Goal: Task Accomplishment & Management: Use online tool/utility

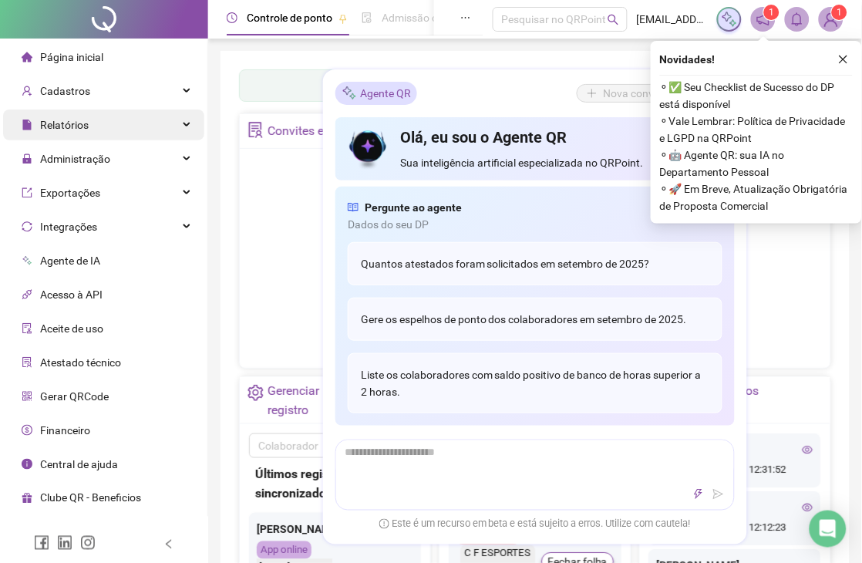
click at [174, 131] on div "Relatórios" at bounding box center [103, 125] width 201 height 31
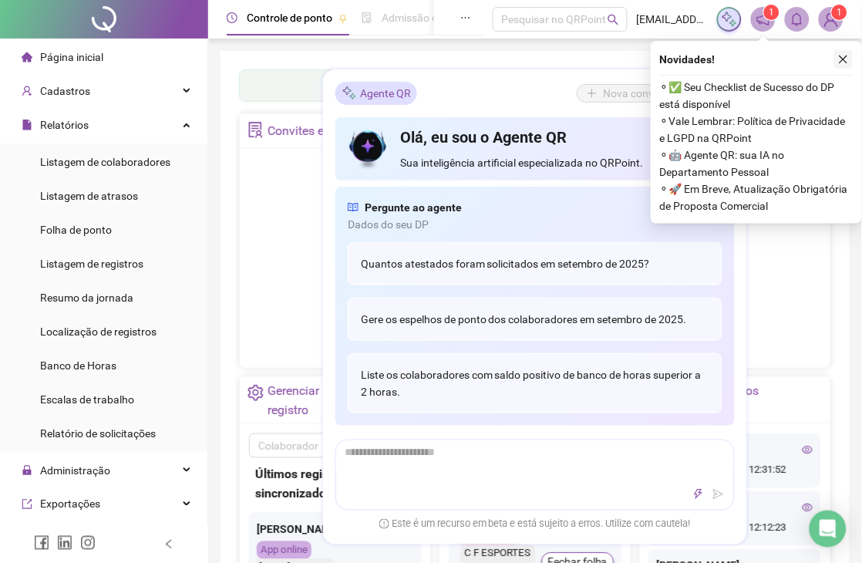
click at [145, 221] on li "Folha de ponto" at bounding box center [103, 229] width 201 height 31
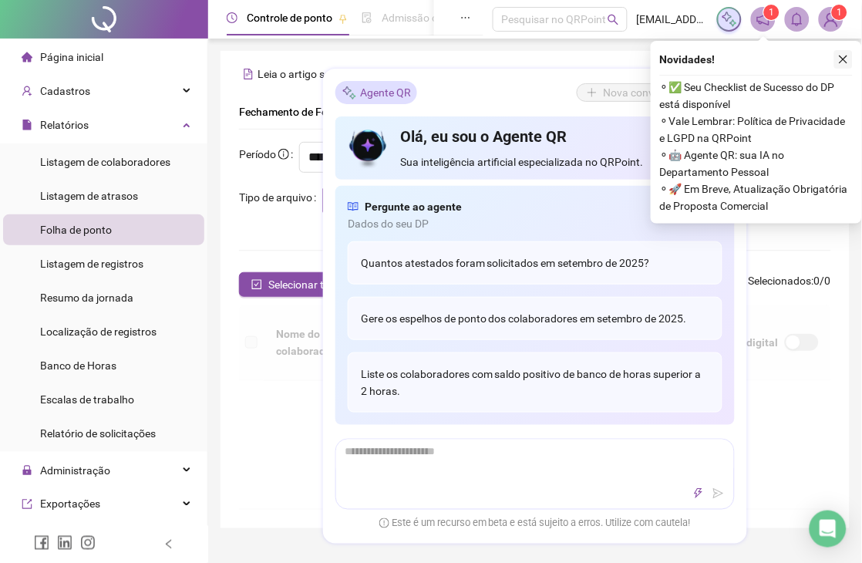
click at [845, 57] on icon "close" at bounding box center [843, 59] width 11 height 11
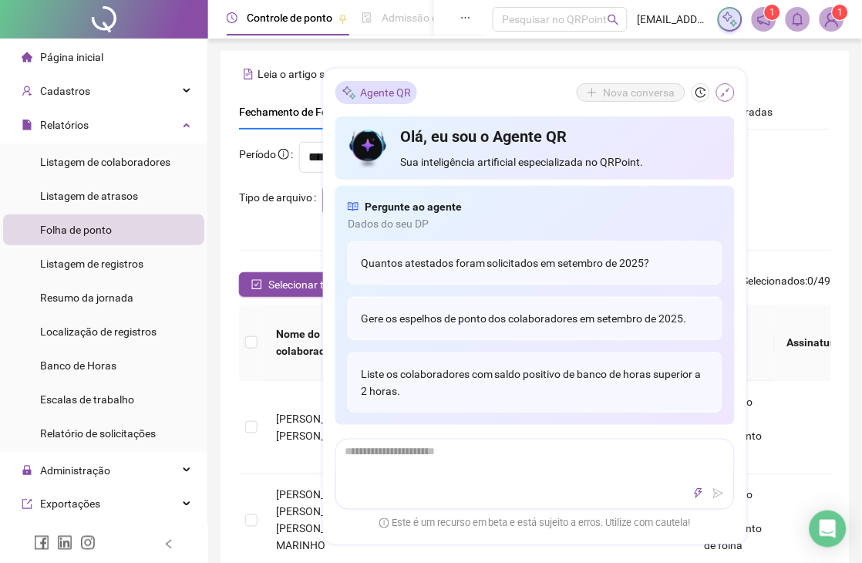
click at [730, 89] on icon "shrink" at bounding box center [725, 93] width 9 height 9
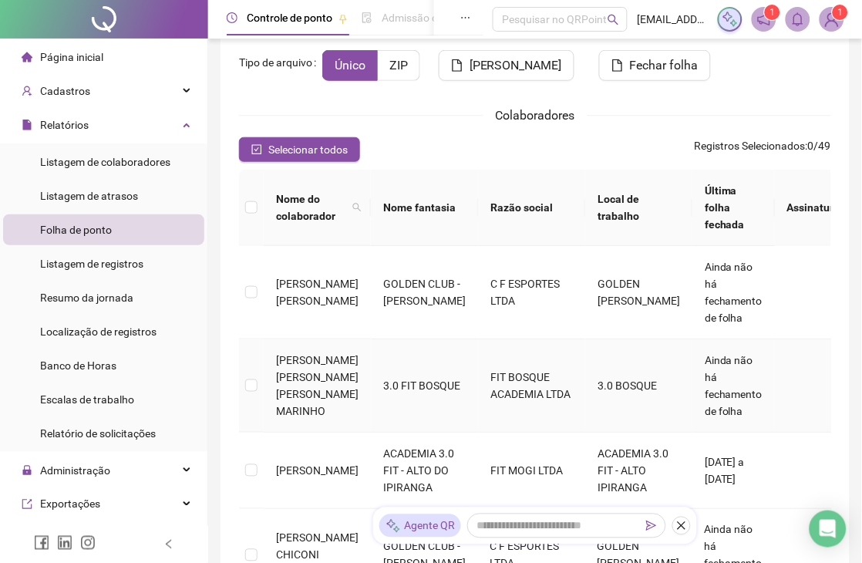
scroll to position [171, 0]
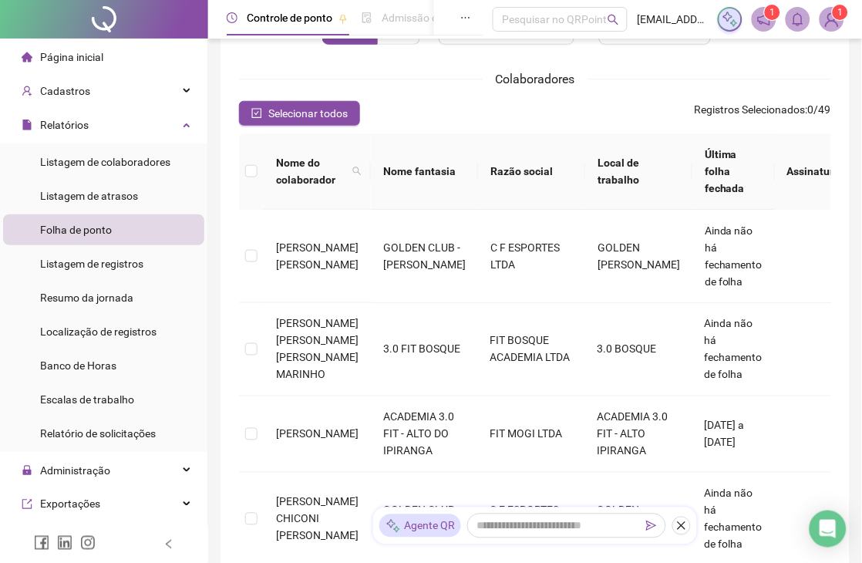
click at [502, 163] on th "Razão social" at bounding box center [531, 171] width 107 height 76
click at [412, 164] on th "Nome fantasia" at bounding box center [424, 171] width 107 height 76
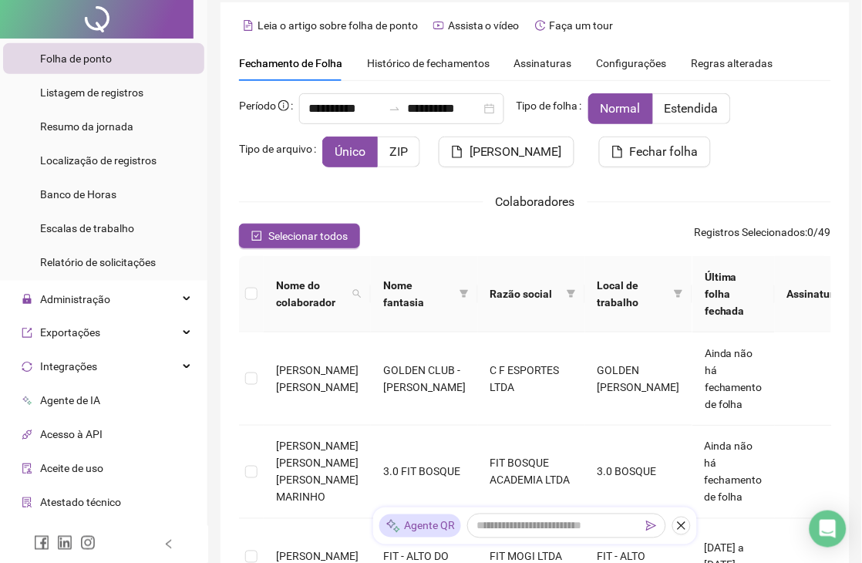
scroll to position [0, 0]
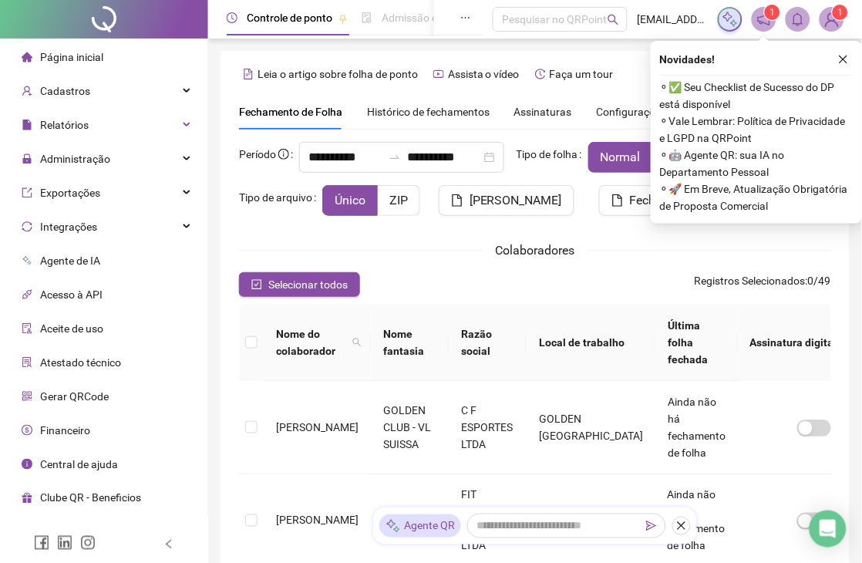
scroll to position [60, 0]
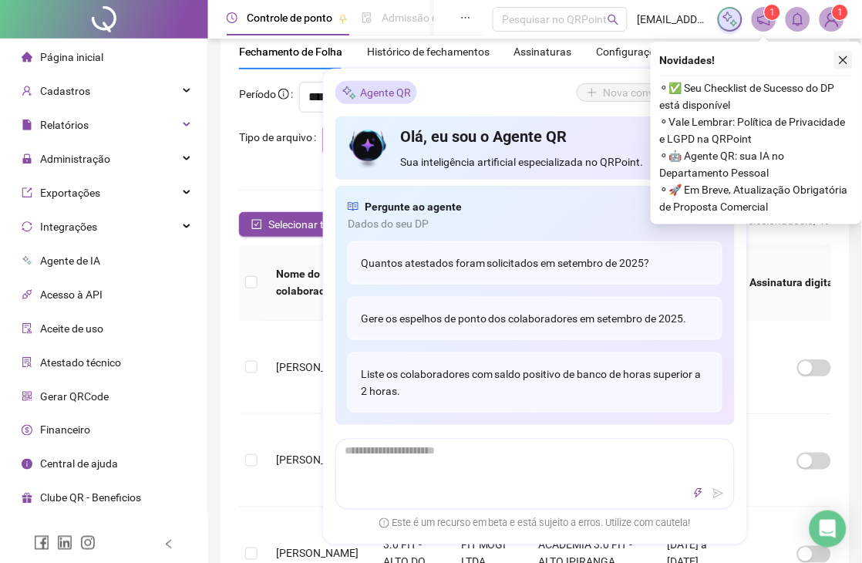
click at [841, 67] on button "button" at bounding box center [844, 60] width 19 height 19
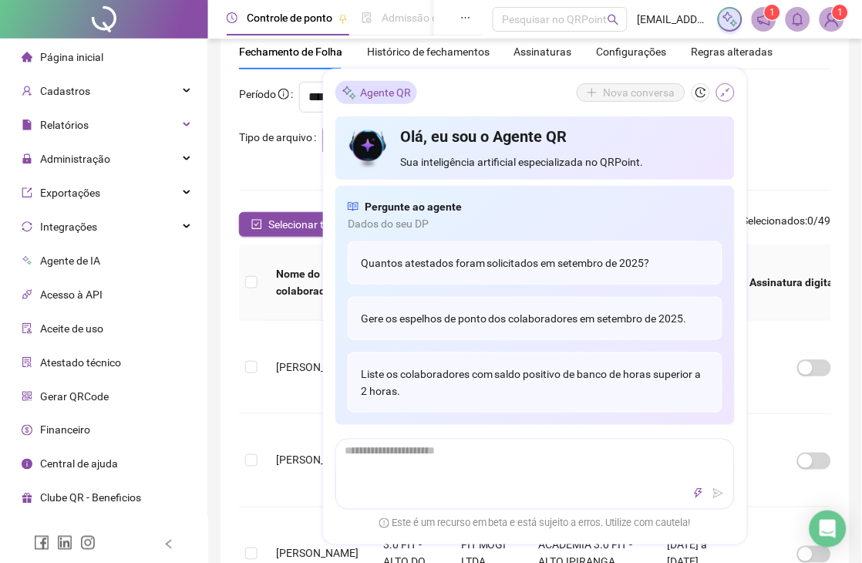
click at [730, 95] on icon "shrink" at bounding box center [725, 93] width 11 height 11
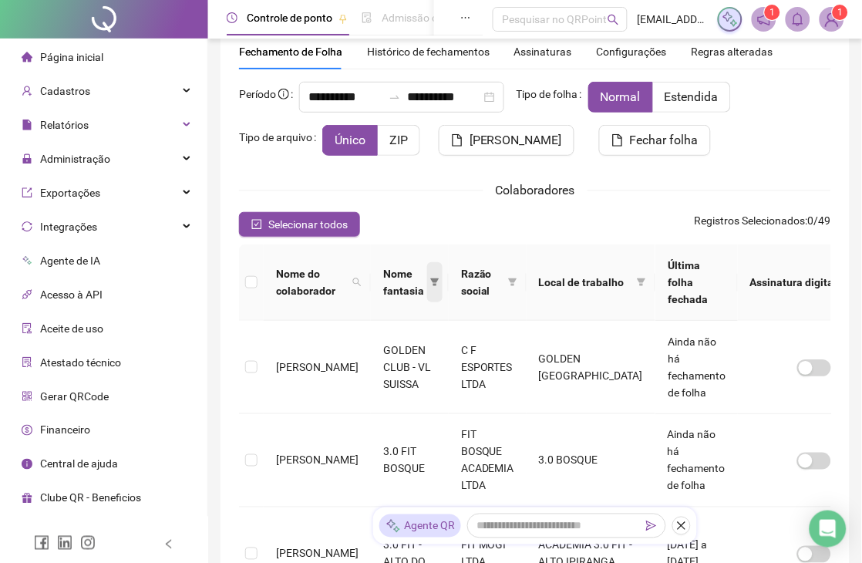
click at [434, 280] on span at bounding box center [434, 282] width 15 height 40
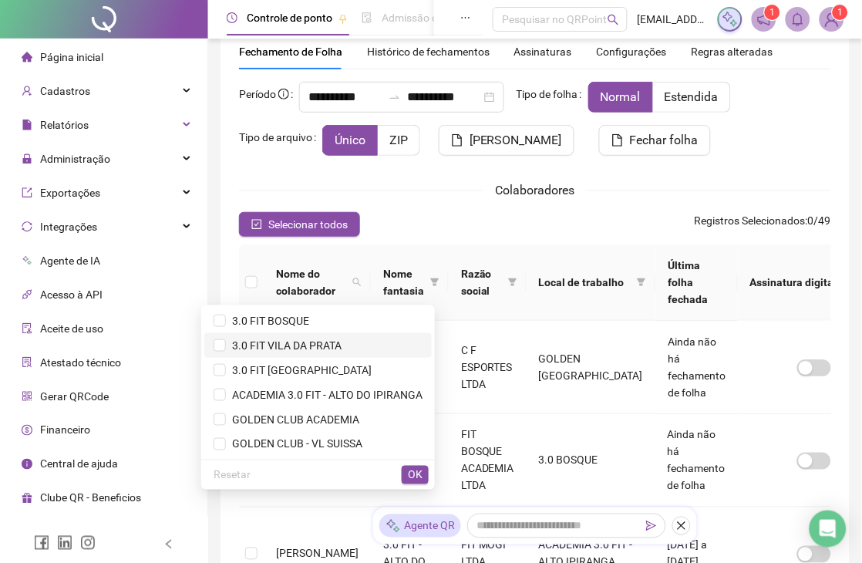
click at [303, 345] on span "3.0 FIT VILA DA PRATA" at bounding box center [284, 345] width 116 height 12
click at [409, 467] on span "OK" at bounding box center [415, 475] width 15 height 17
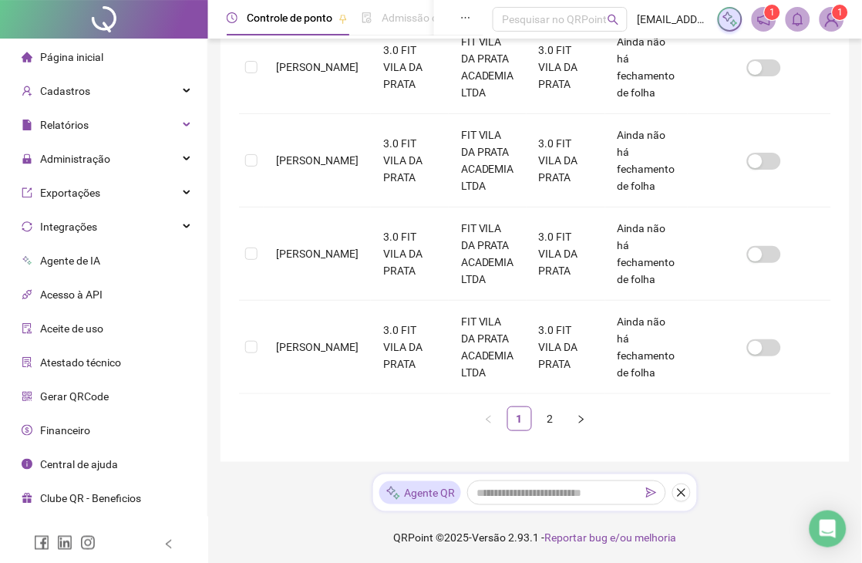
scroll to position [922, 0]
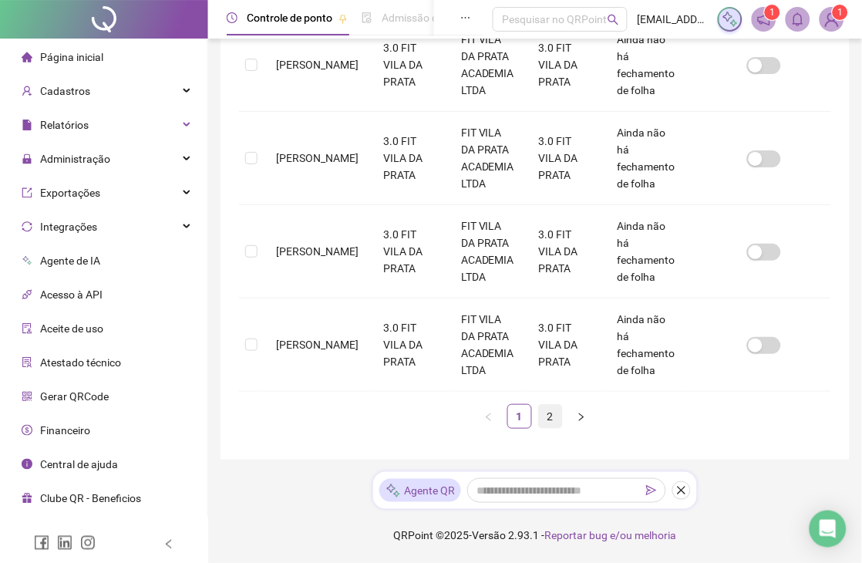
click at [552, 411] on link "2" at bounding box center [550, 416] width 23 height 23
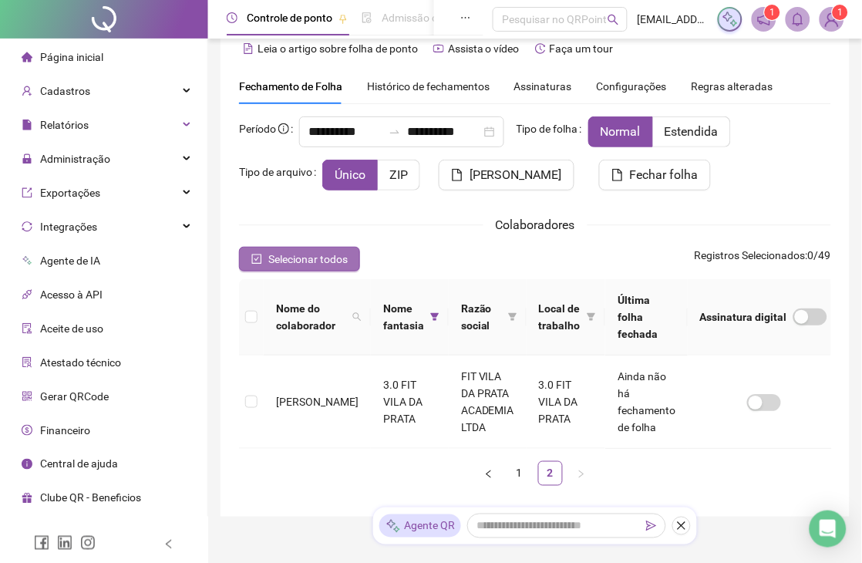
scroll to position [0, 0]
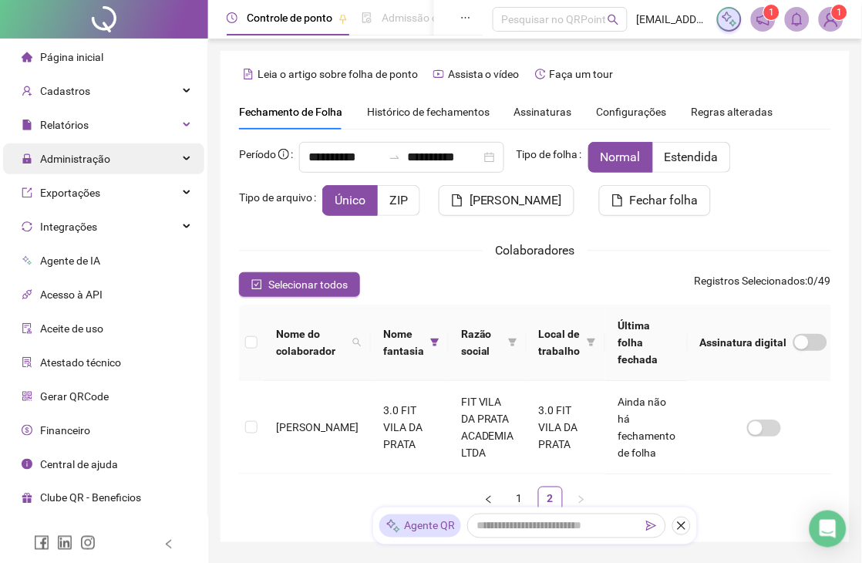
click at [59, 165] on span "Administração" at bounding box center [75, 159] width 70 height 12
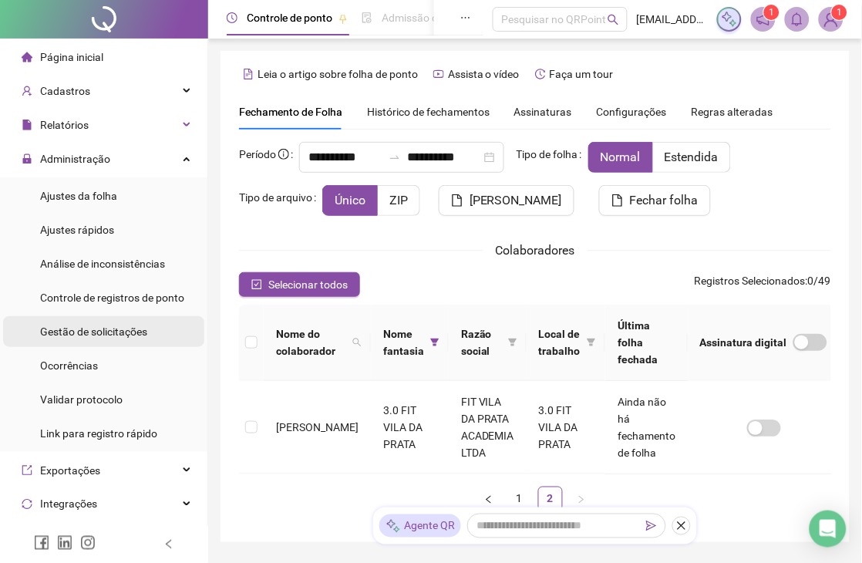
click at [113, 342] on div "Gestão de solicitações" at bounding box center [93, 331] width 107 height 31
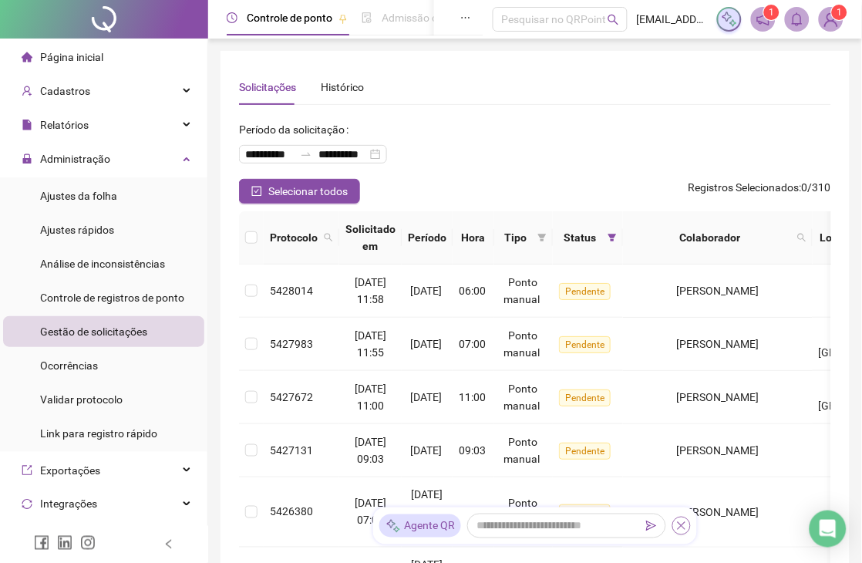
click at [686, 522] on icon "close" at bounding box center [681, 526] width 11 height 11
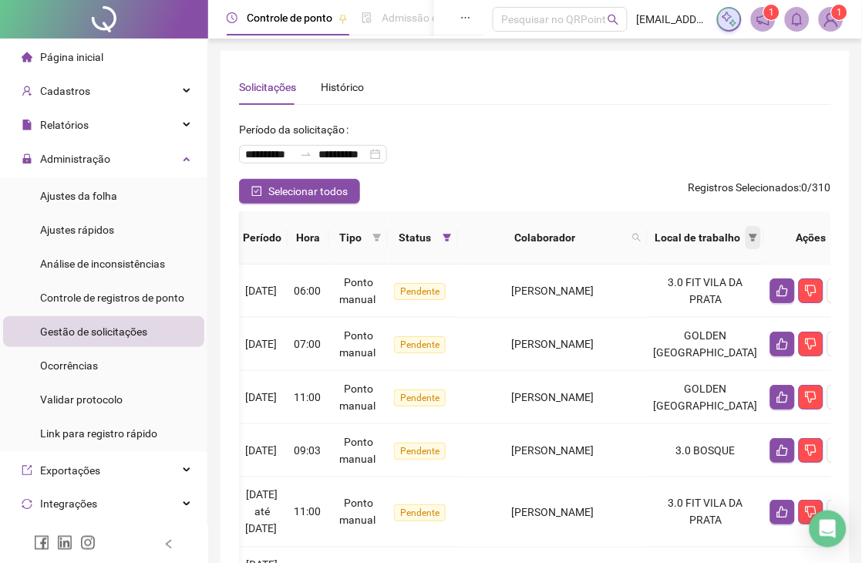
click at [749, 238] on icon "filter" at bounding box center [753, 237] width 9 height 9
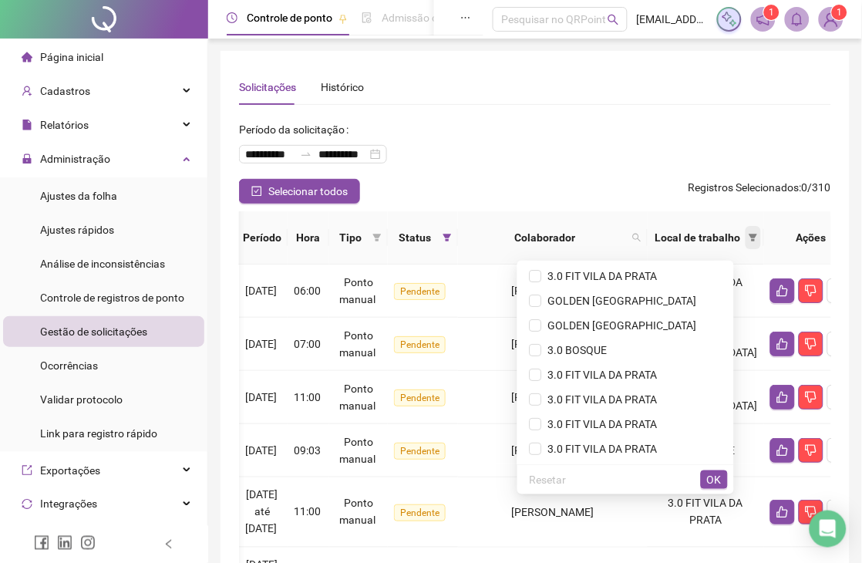
click at [750, 237] on icon "filter" at bounding box center [754, 238] width 8 height 8
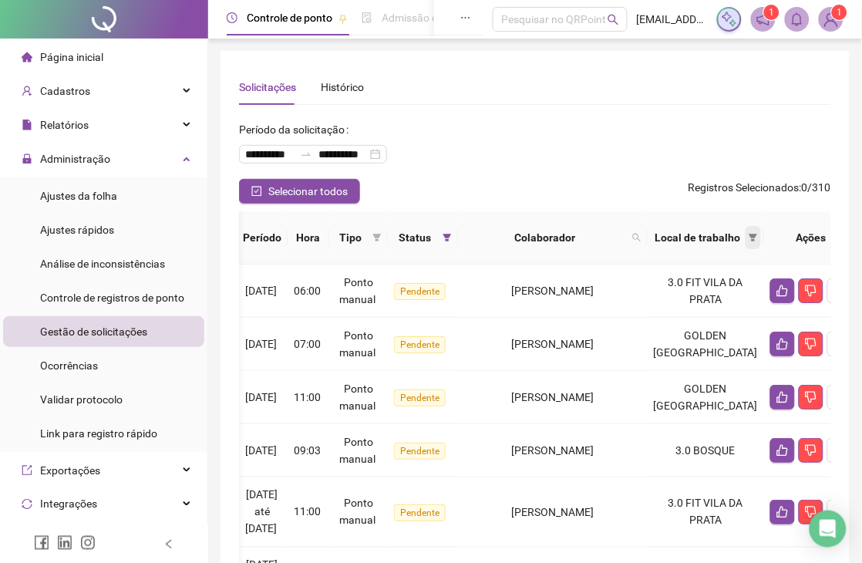
click at [750, 237] on icon "filter" at bounding box center [754, 238] width 8 height 8
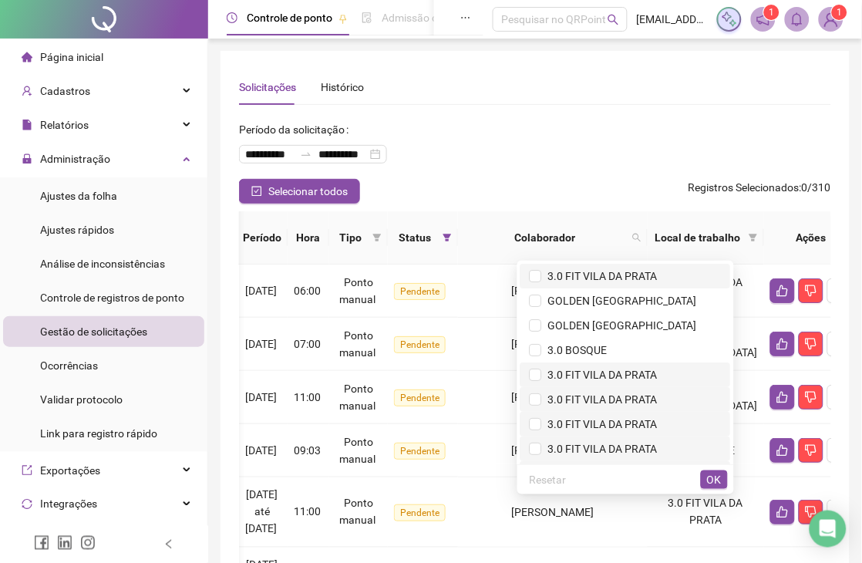
click at [615, 273] on span "3.0 FIT VILA DA PRATA" at bounding box center [600, 276] width 116 height 12
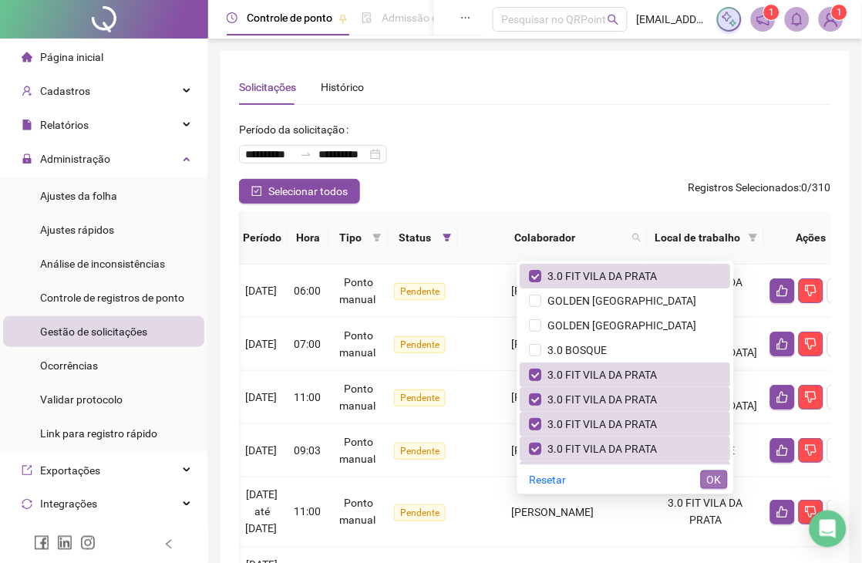
click at [712, 481] on span "OK" at bounding box center [714, 479] width 15 height 17
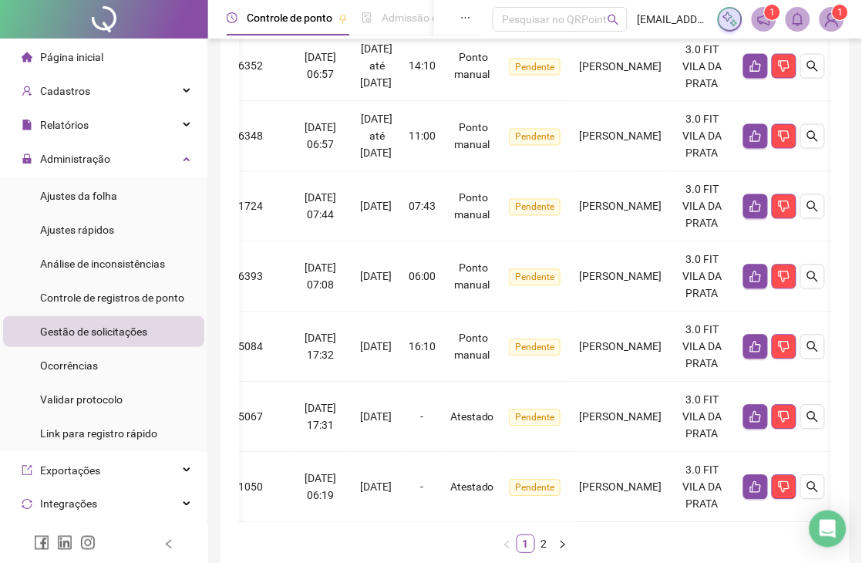
scroll to position [0, 158]
click at [808, 481] on icon "search" at bounding box center [813, 487] width 12 height 12
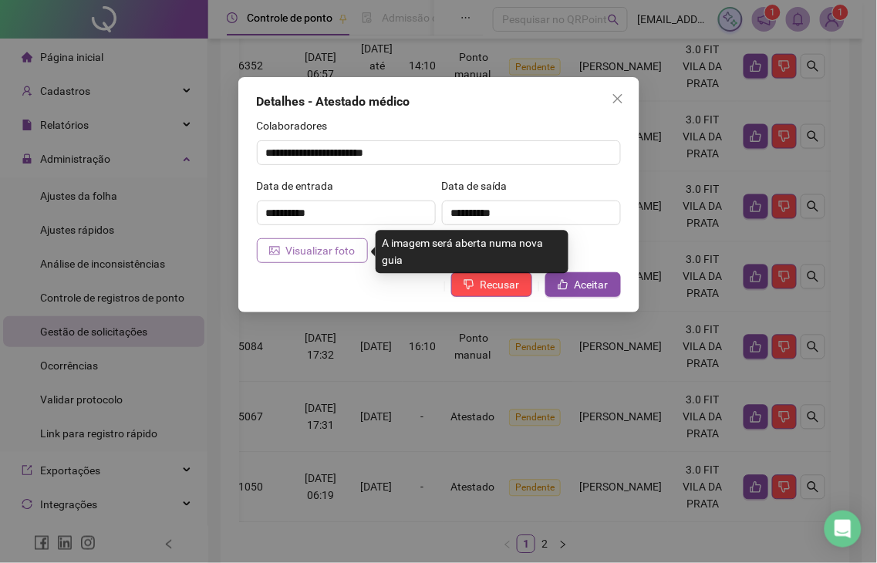
click at [307, 249] on span "Visualizar foto" at bounding box center [320, 250] width 69 height 17
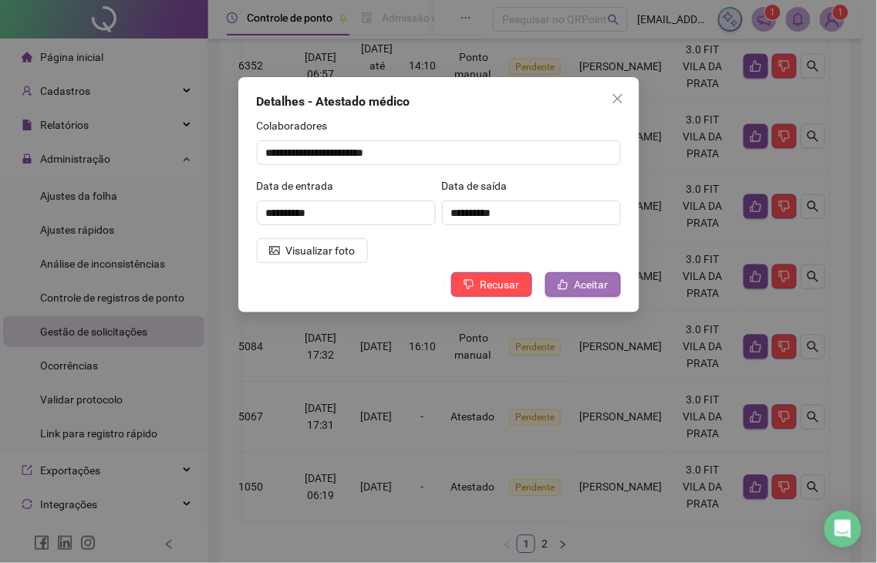
click at [592, 288] on span "Aceitar" at bounding box center [592, 284] width 34 height 17
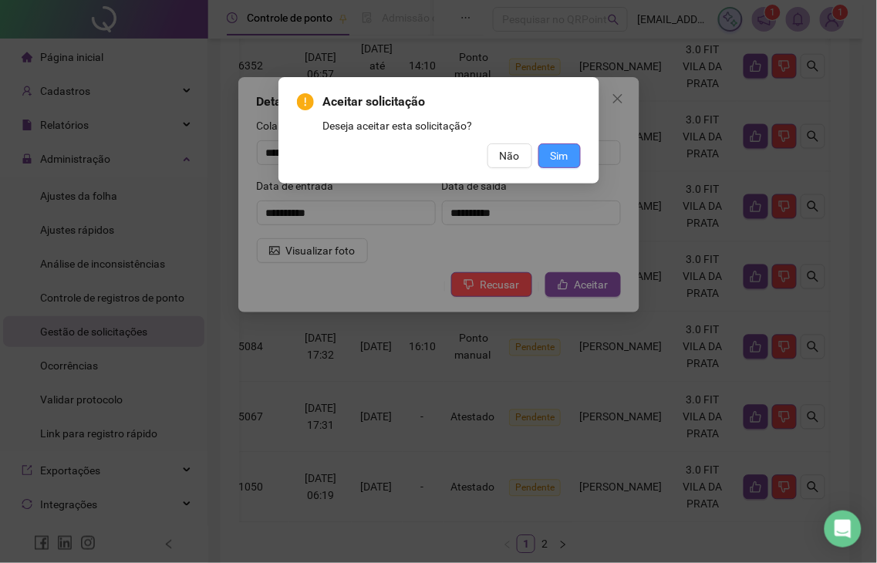
click at [558, 153] on span "Sim" at bounding box center [560, 155] width 18 height 17
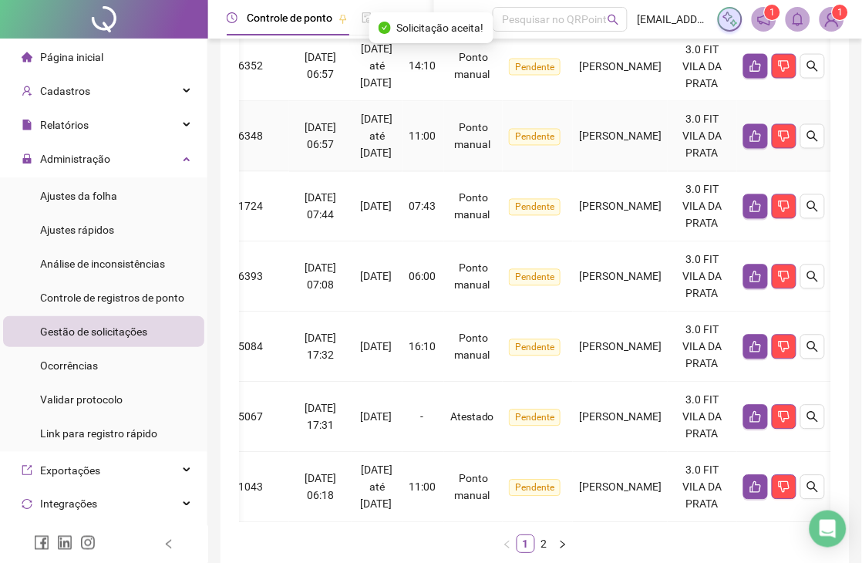
scroll to position [0, 143]
click at [819, 410] on icon "search" at bounding box center [813, 416] width 12 height 12
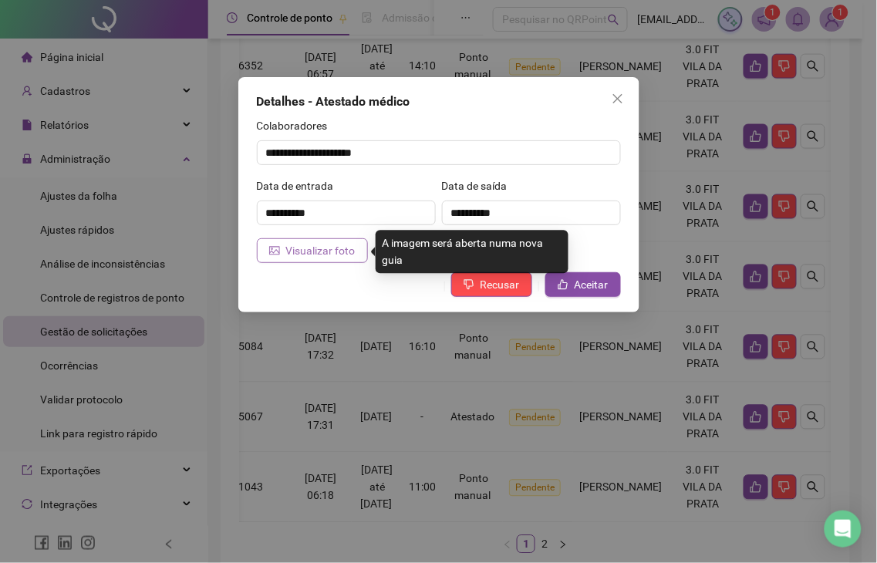
click at [301, 251] on span "Visualizar foto" at bounding box center [320, 250] width 69 height 17
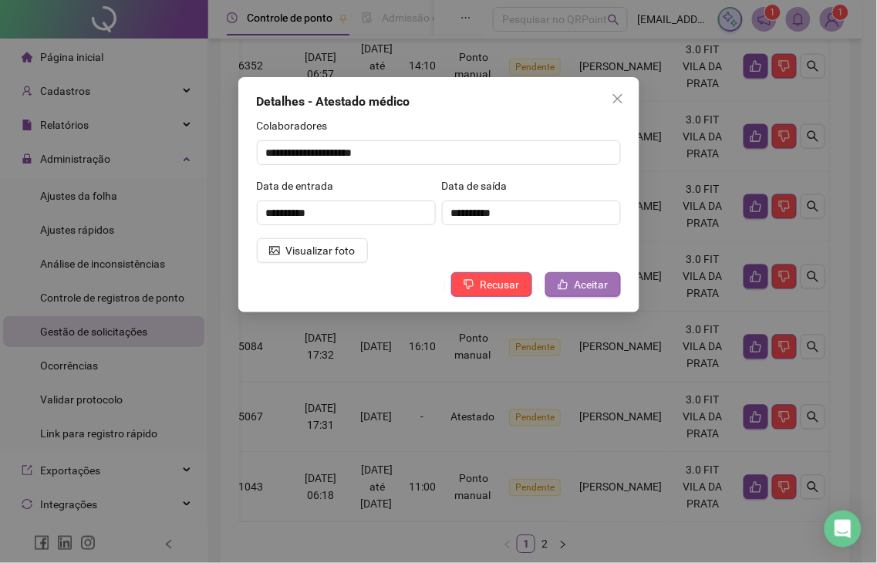
click at [603, 283] on span "Aceitar" at bounding box center [592, 284] width 34 height 17
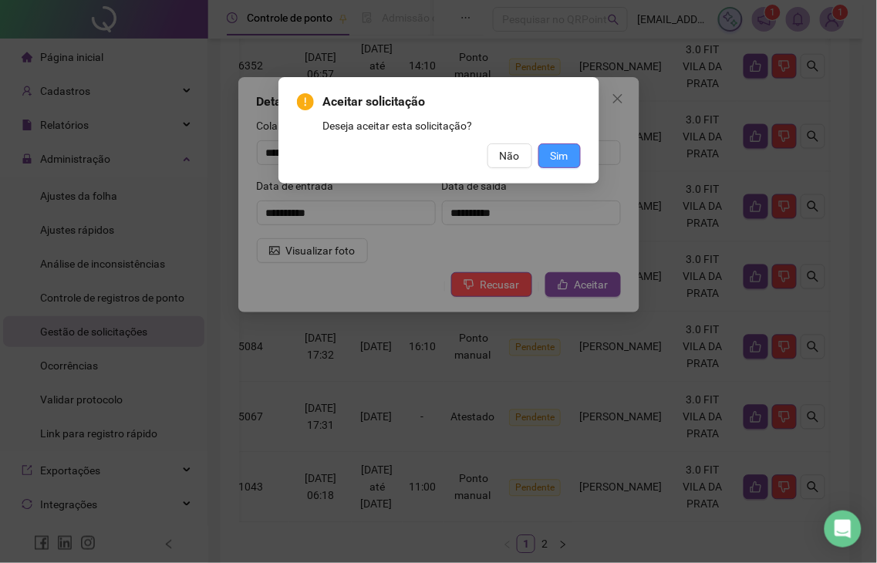
click at [559, 149] on span "Sim" at bounding box center [560, 155] width 18 height 17
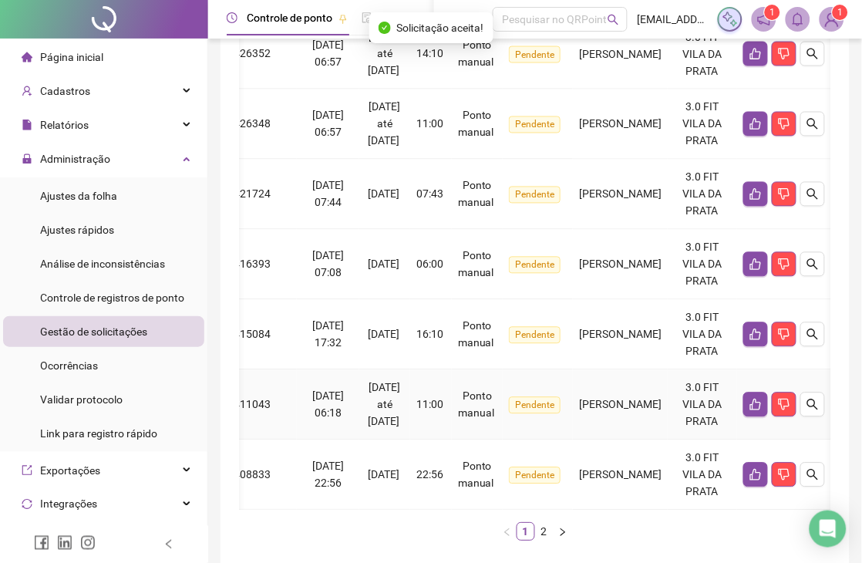
scroll to position [602, 0]
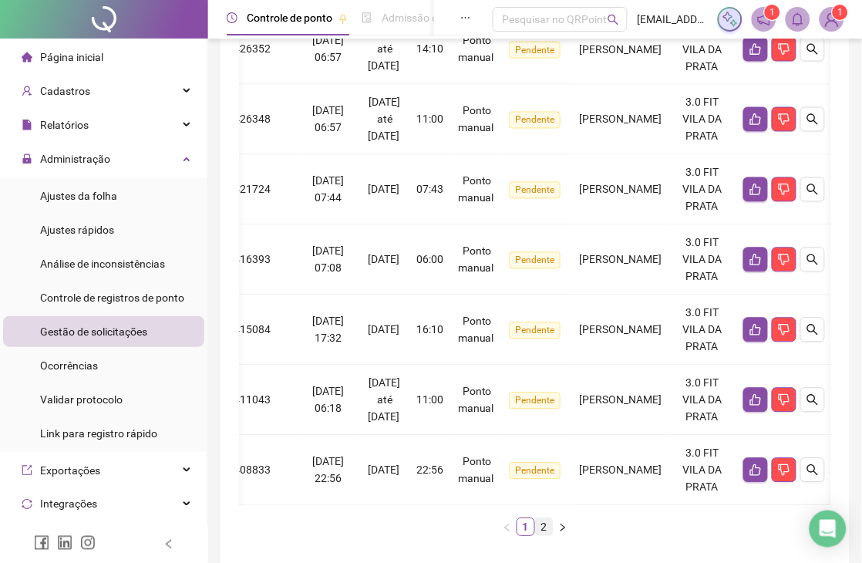
click at [548, 518] on link "2" at bounding box center [544, 526] width 17 height 17
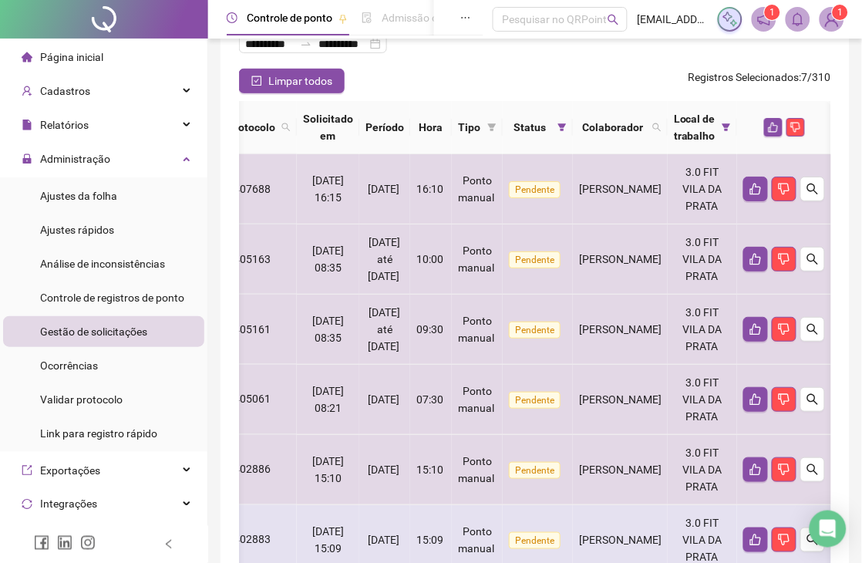
scroll to position [79, 0]
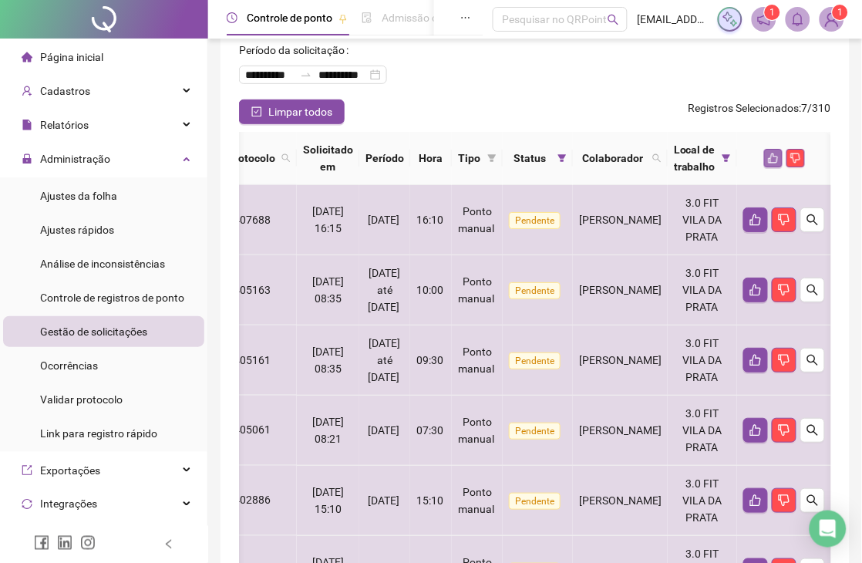
click at [777, 158] on icon "like" at bounding box center [773, 158] width 11 height 11
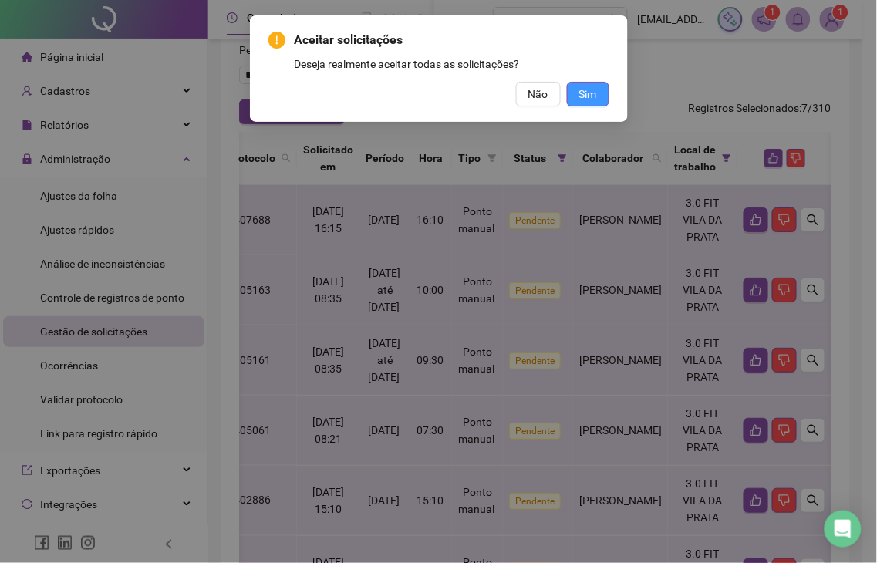
click at [582, 94] on span "Sim" at bounding box center [588, 94] width 18 height 17
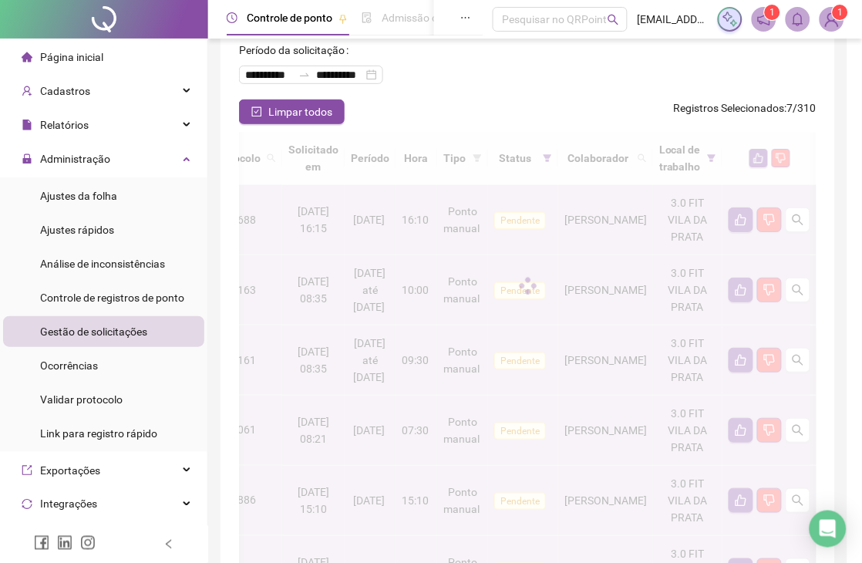
scroll to position [0, 143]
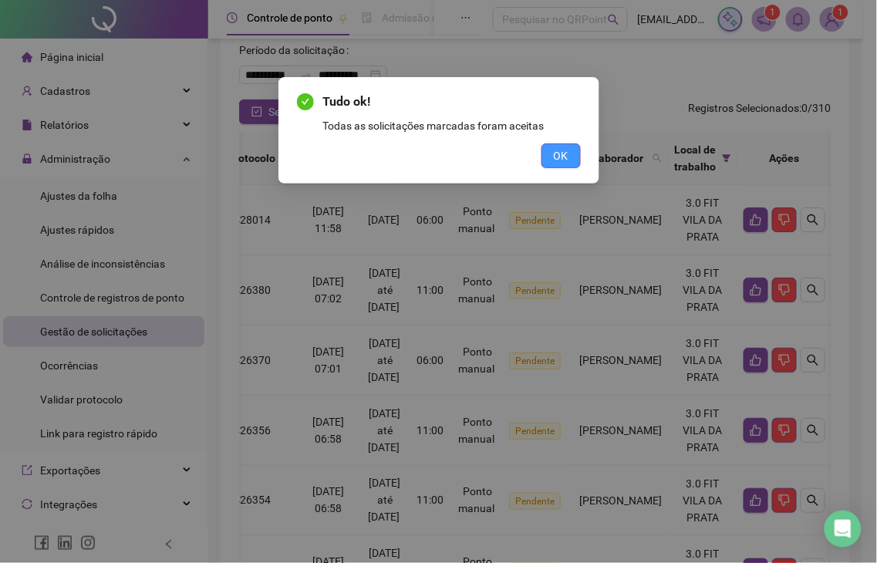
click at [569, 150] on button "OK" at bounding box center [560, 155] width 39 height 25
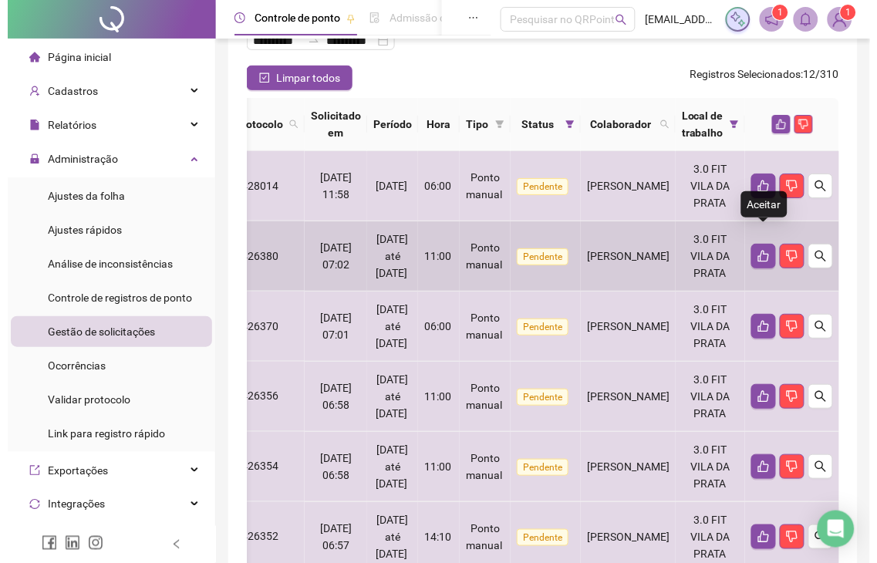
scroll to position [2, 0]
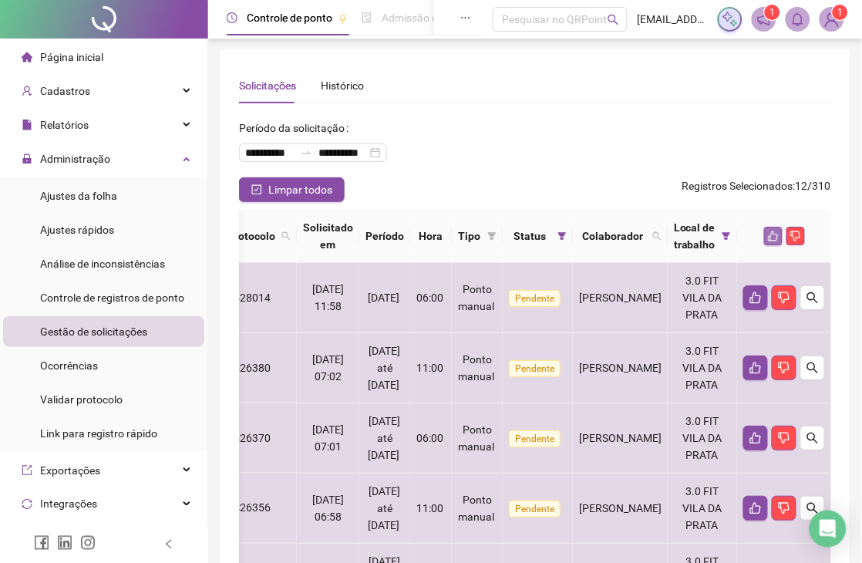
click at [770, 232] on icon "like" at bounding box center [773, 236] width 11 height 11
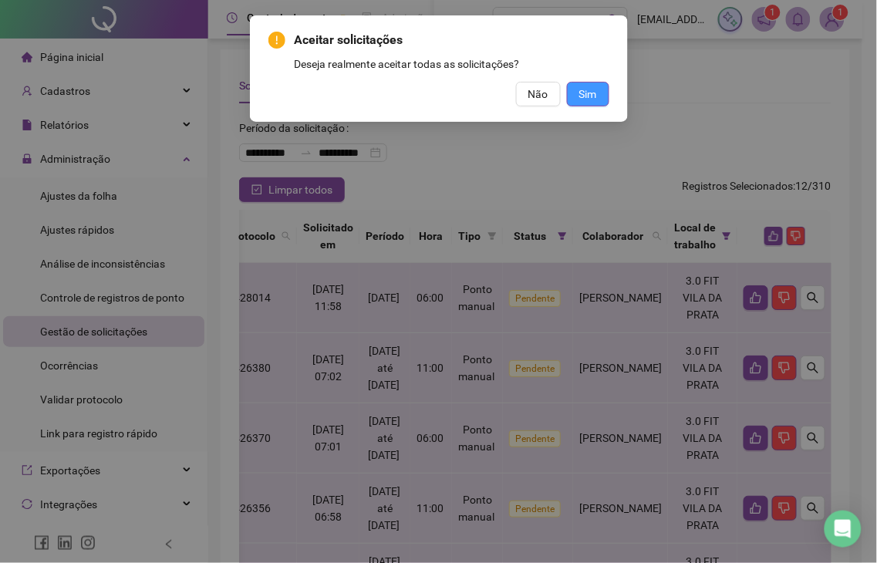
click at [605, 86] on button "Sim" at bounding box center [588, 94] width 42 height 25
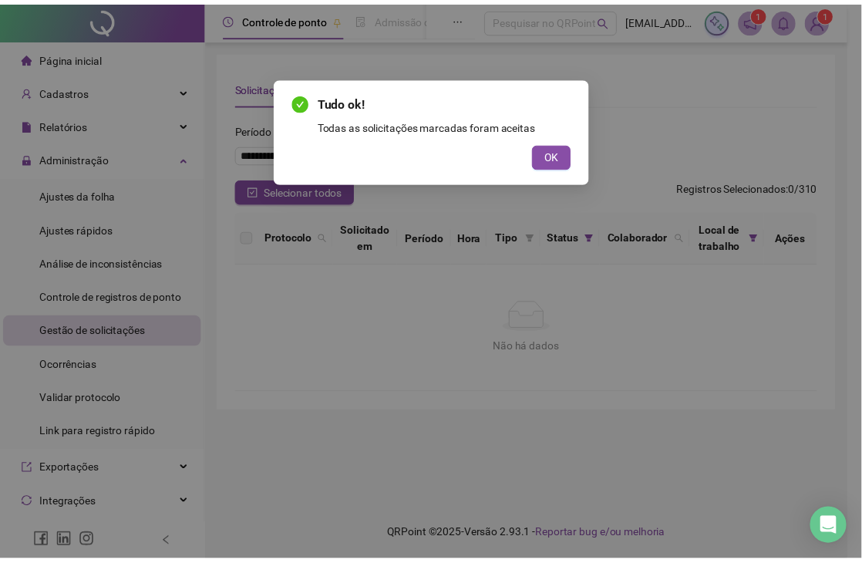
scroll to position [0, 0]
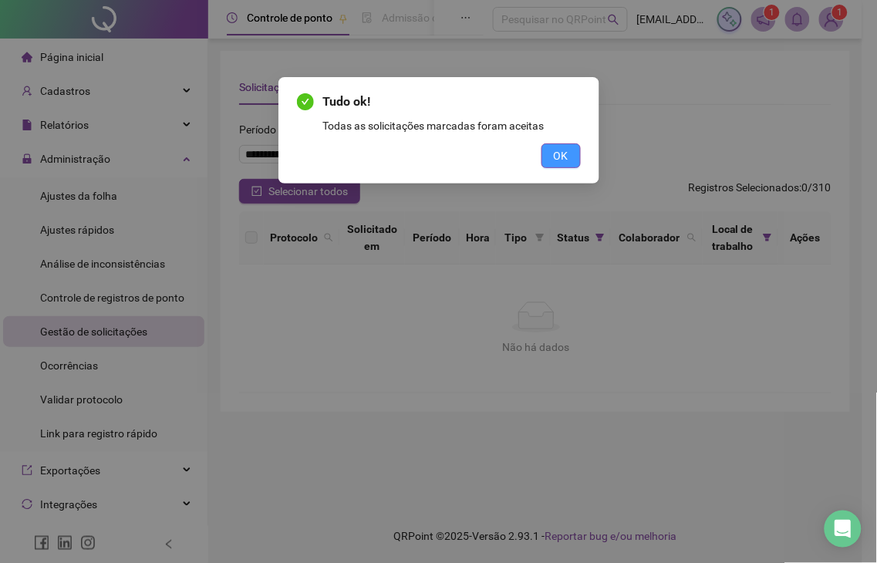
click at [578, 154] on button "OK" at bounding box center [560, 155] width 39 height 25
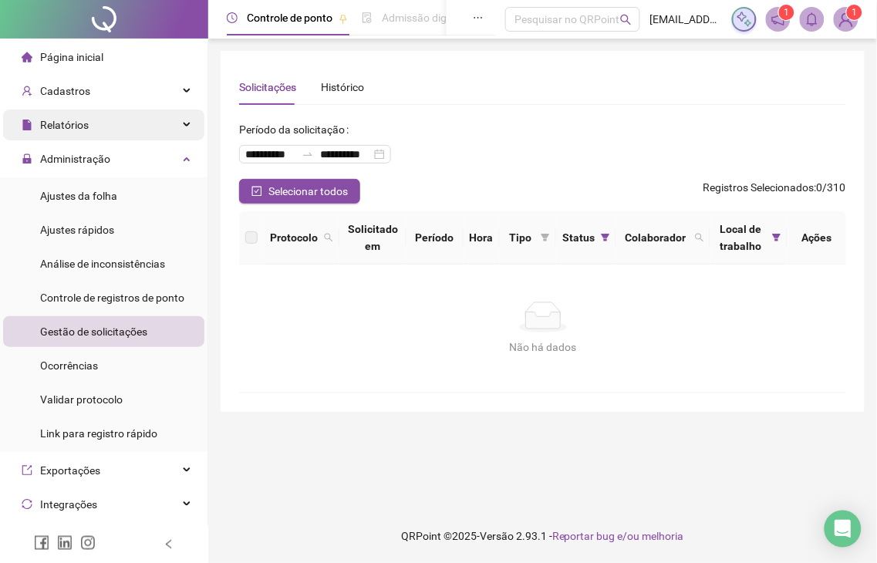
click at [50, 129] on span "Relatórios" at bounding box center [64, 125] width 49 height 12
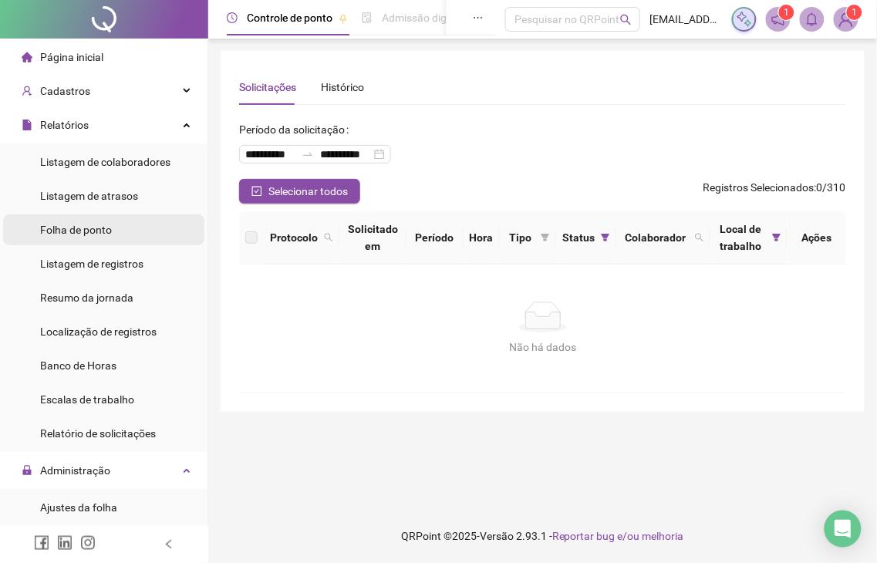
click at [93, 233] on span "Folha de ponto" at bounding box center [76, 230] width 72 height 12
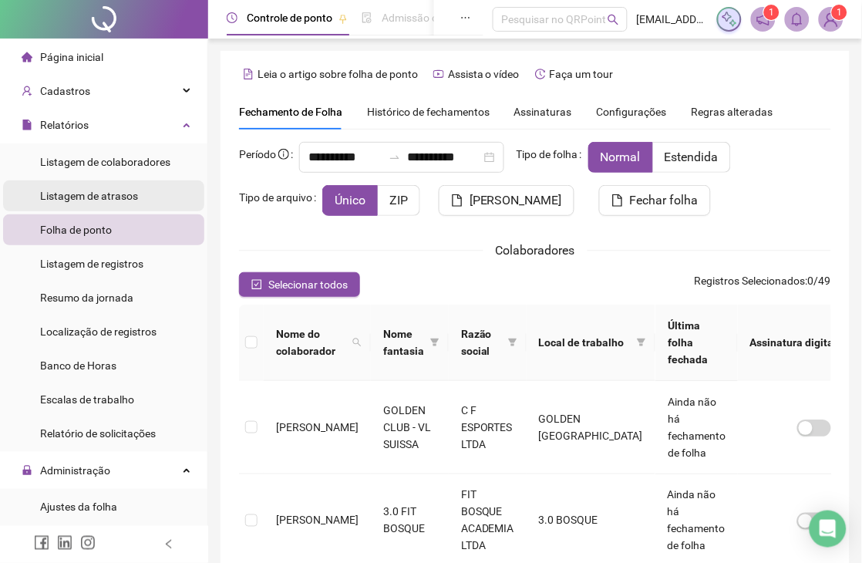
click at [116, 187] on div "Listagem de atrasos" at bounding box center [89, 195] width 98 height 31
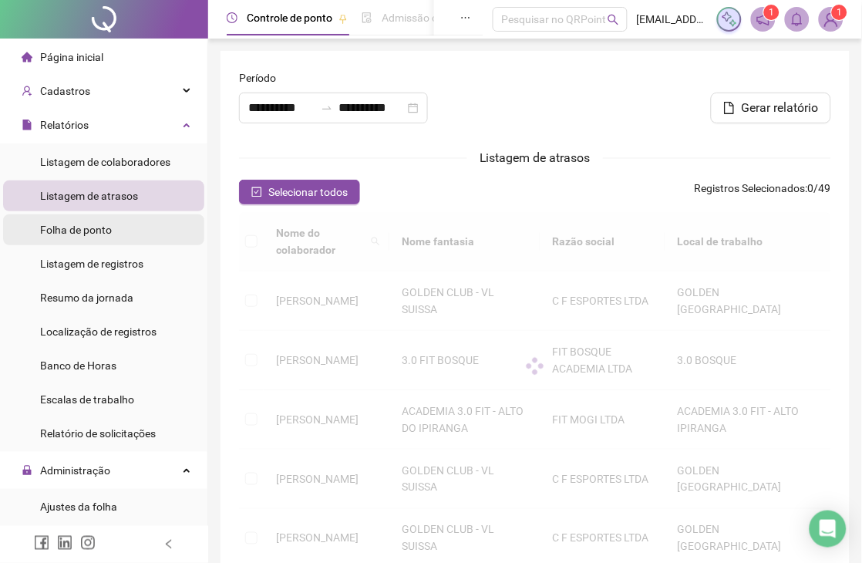
type input "**********"
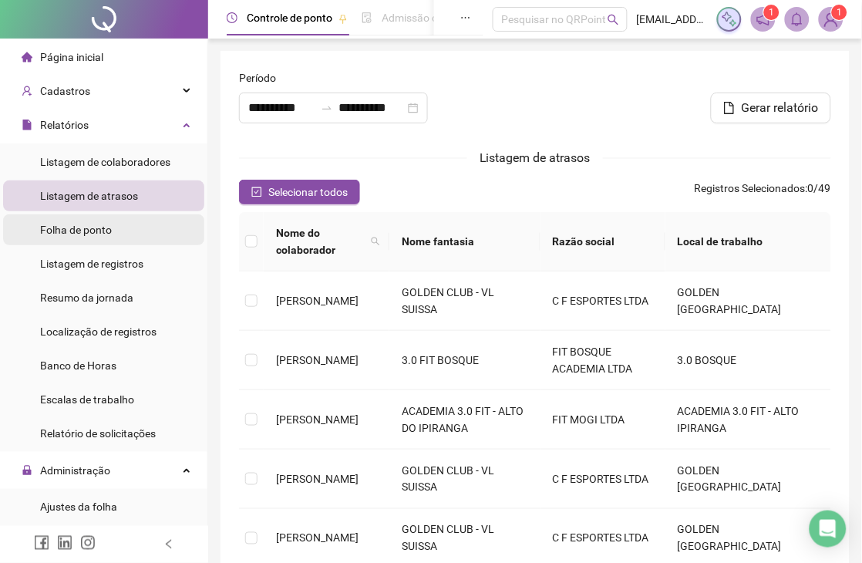
click at [96, 236] on span "Folha de ponto" at bounding box center [76, 230] width 72 height 12
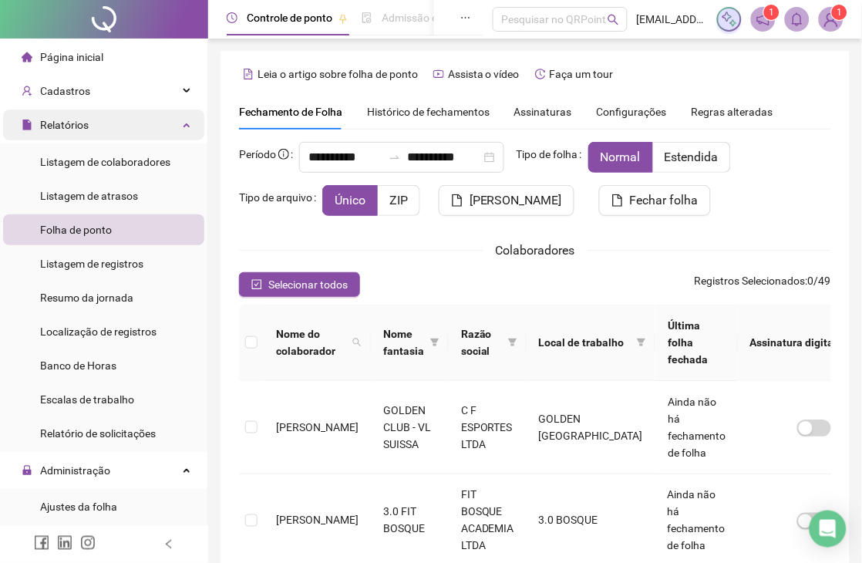
click at [55, 120] on span "Relatórios" at bounding box center [64, 125] width 49 height 12
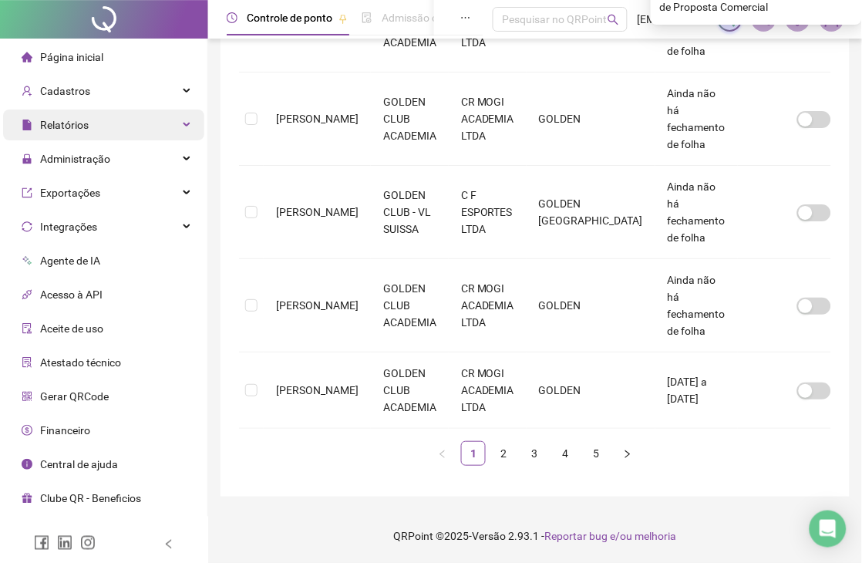
scroll to position [628, 0]
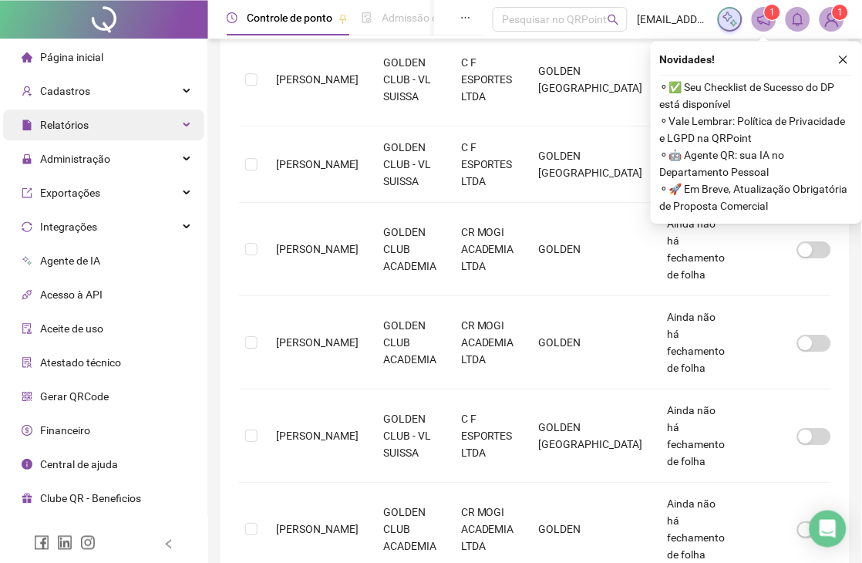
click at [87, 126] on div "Relatórios" at bounding box center [103, 125] width 201 height 31
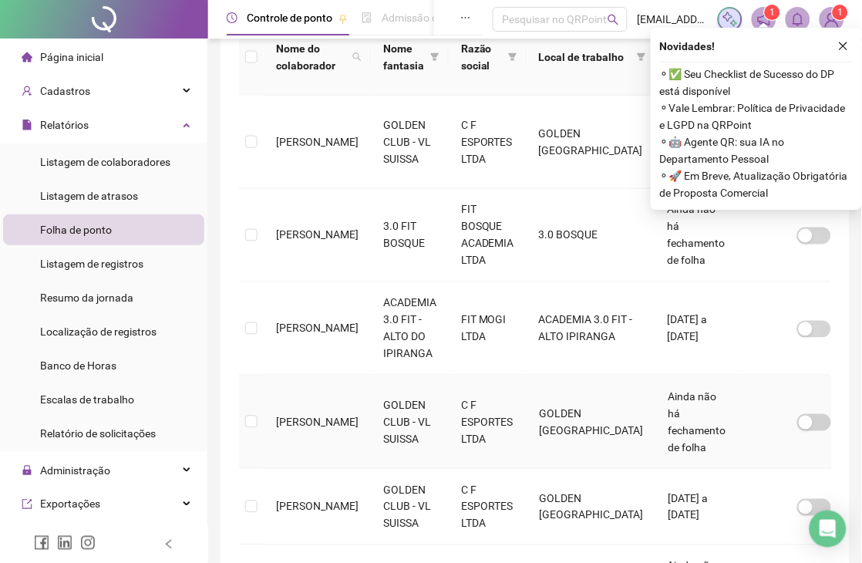
scroll to position [0, 0]
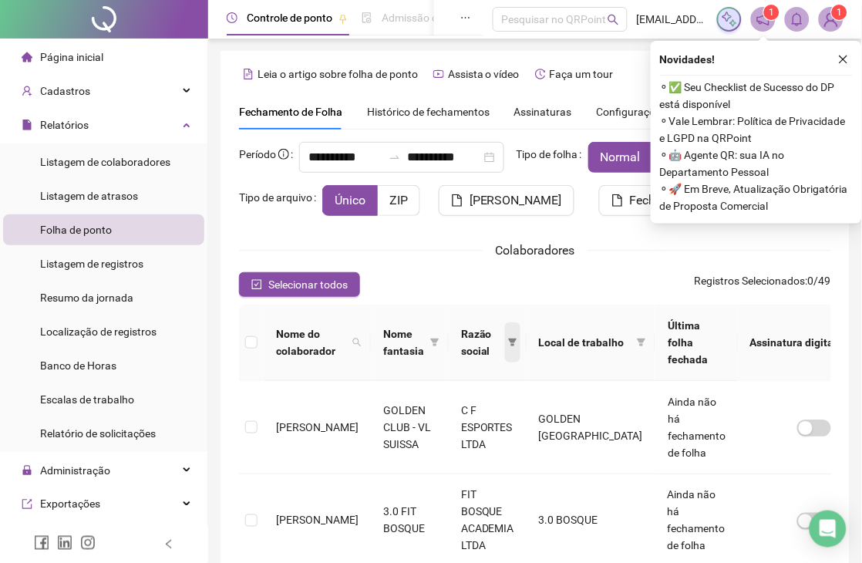
click at [509, 346] on icon "filter" at bounding box center [513, 343] width 8 height 8
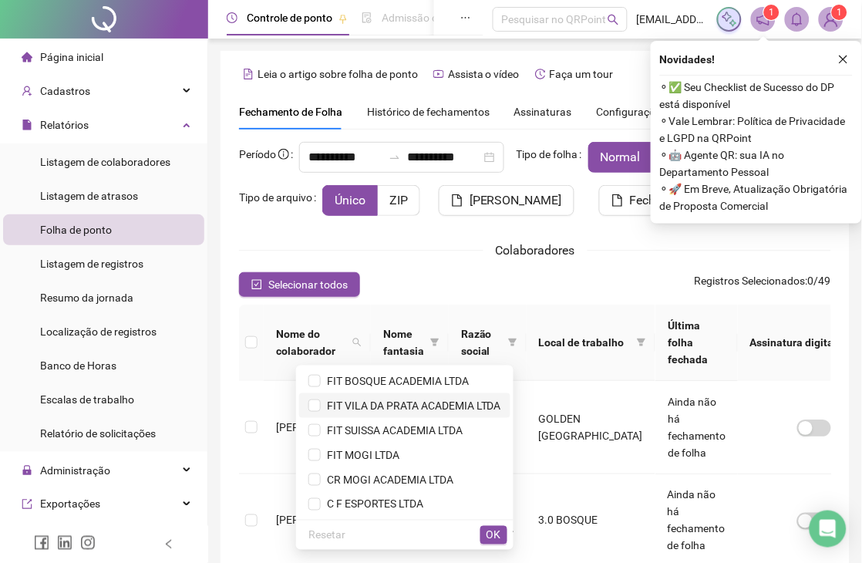
click at [437, 406] on span "FIT VILA DA PRATA ACADEMIA LTDA" at bounding box center [411, 406] width 180 height 12
click at [487, 535] on span "OK" at bounding box center [494, 535] width 15 height 17
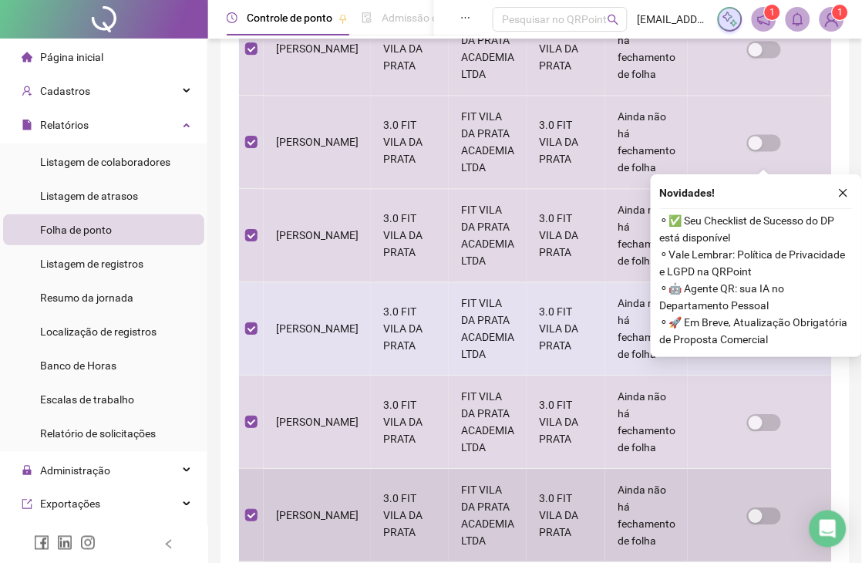
scroll to position [885, 0]
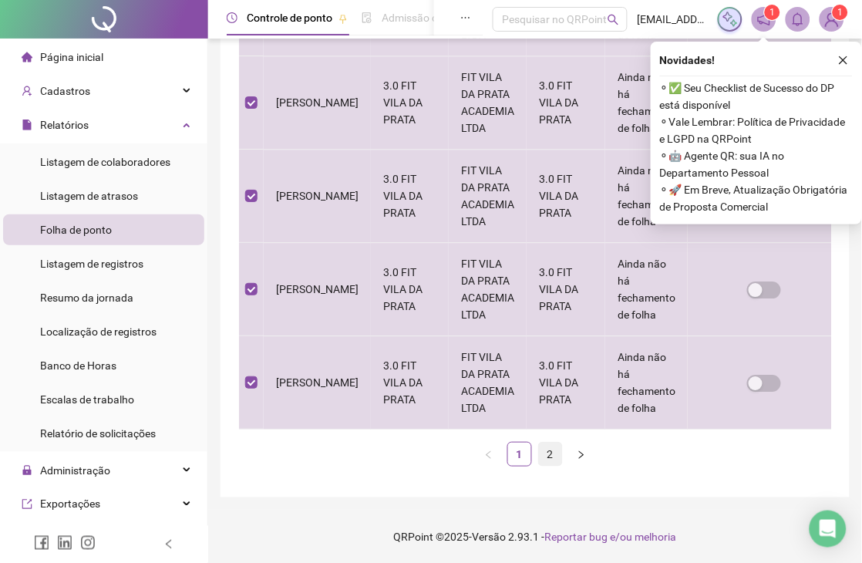
click at [544, 456] on link "2" at bounding box center [550, 454] width 23 height 23
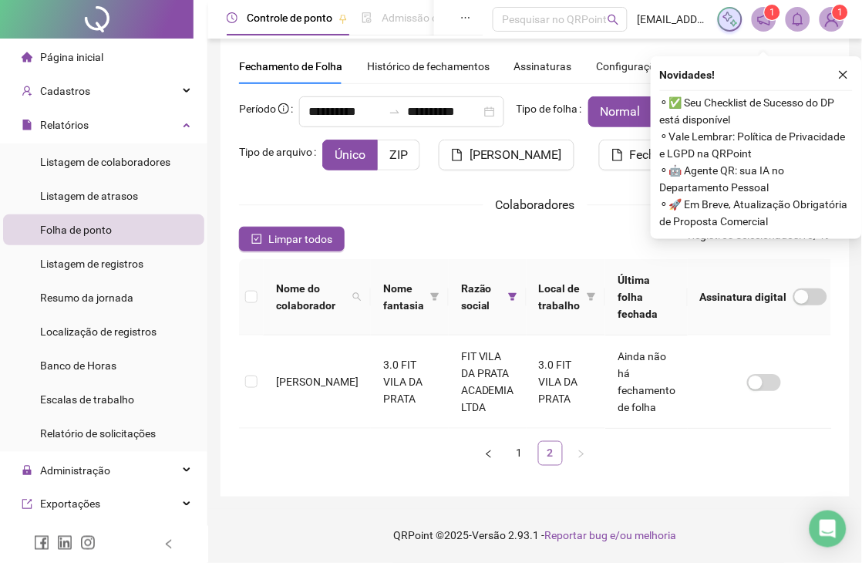
scroll to position [45, 0]
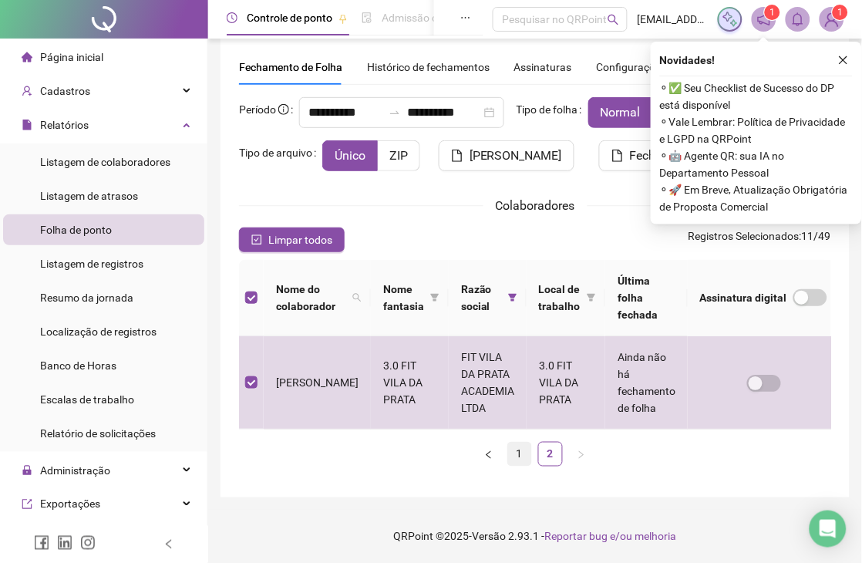
click at [519, 453] on link "1" at bounding box center [519, 454] width 23 height 23
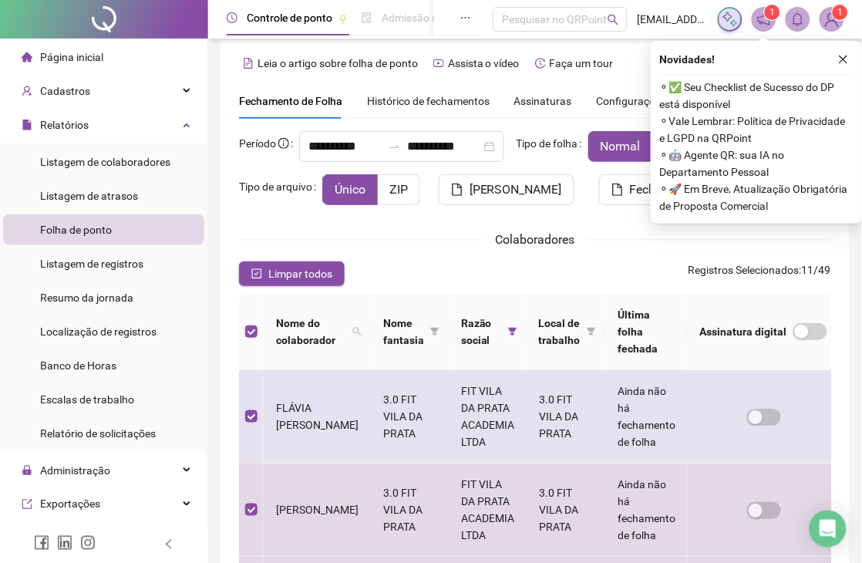
scroll to position [0, 0]
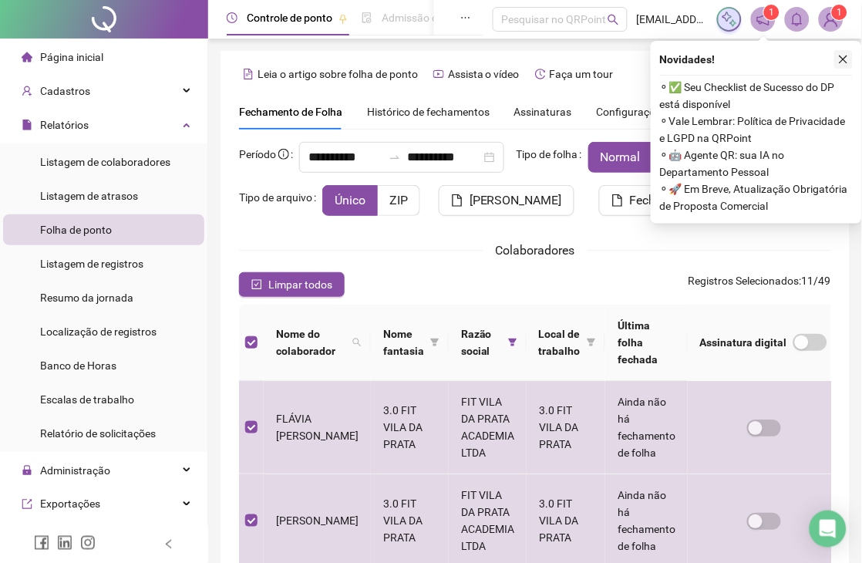
click at [845, 62] on icon "close" at bounding box center [843, 59] width 11 height 11
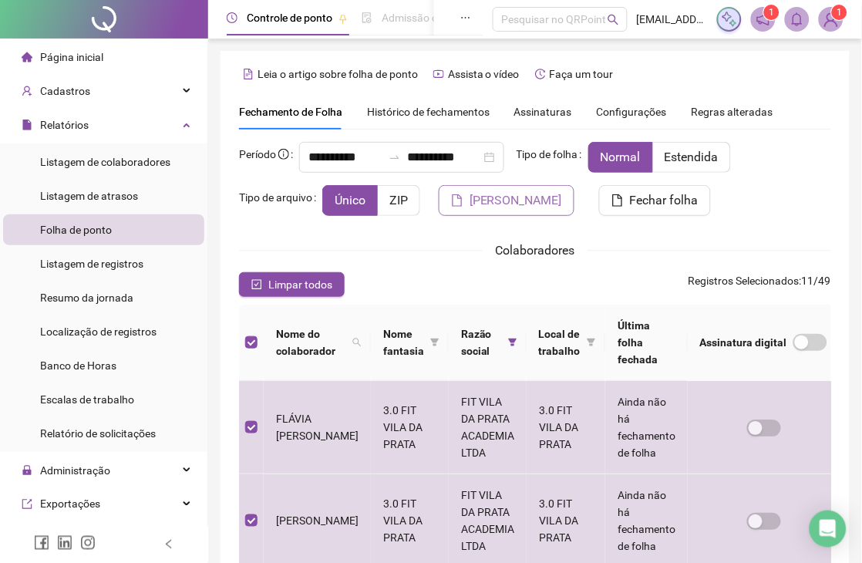
click at [530, 201] on span "[PERSON_NAME]" at bounding box center [516, 200] width 93 height 19
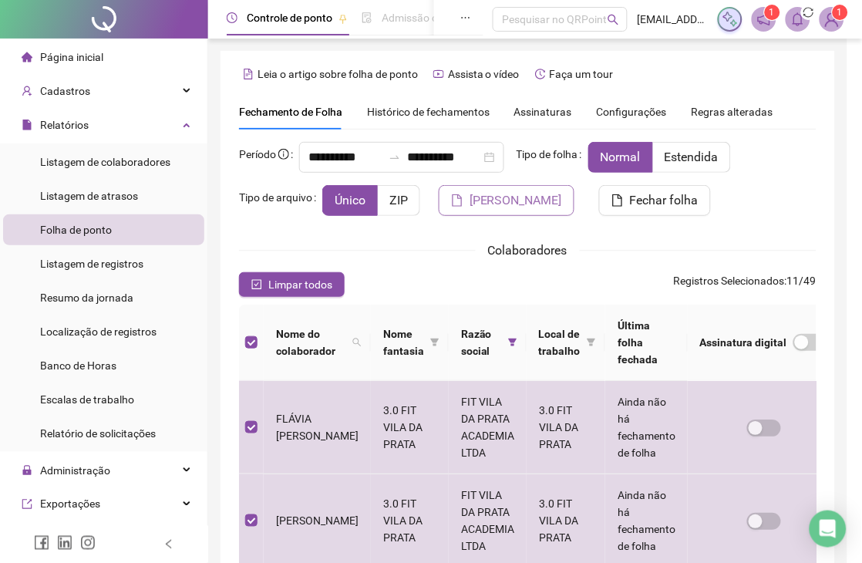
scroll to position [60, 0]
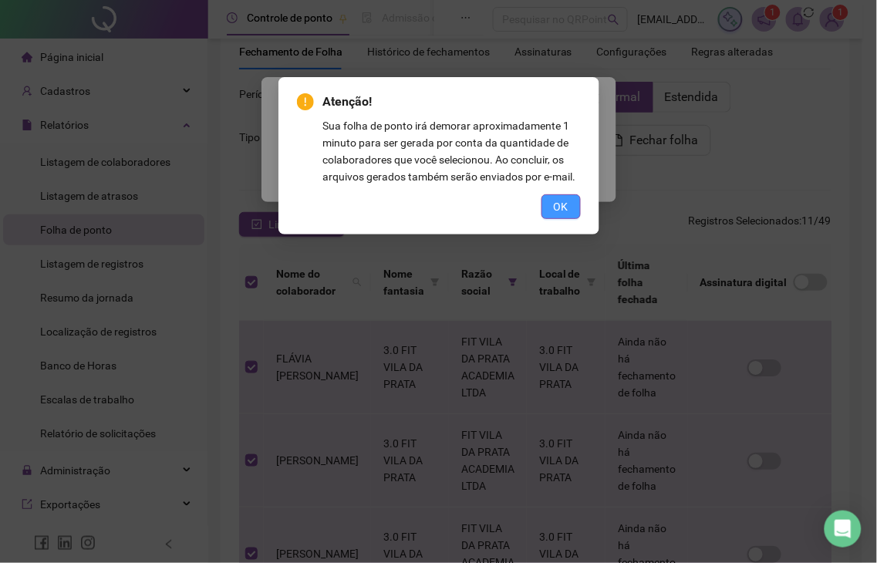
click at [551, 211] on button "OK" at bounding box center [560, 206] width 39 height 25
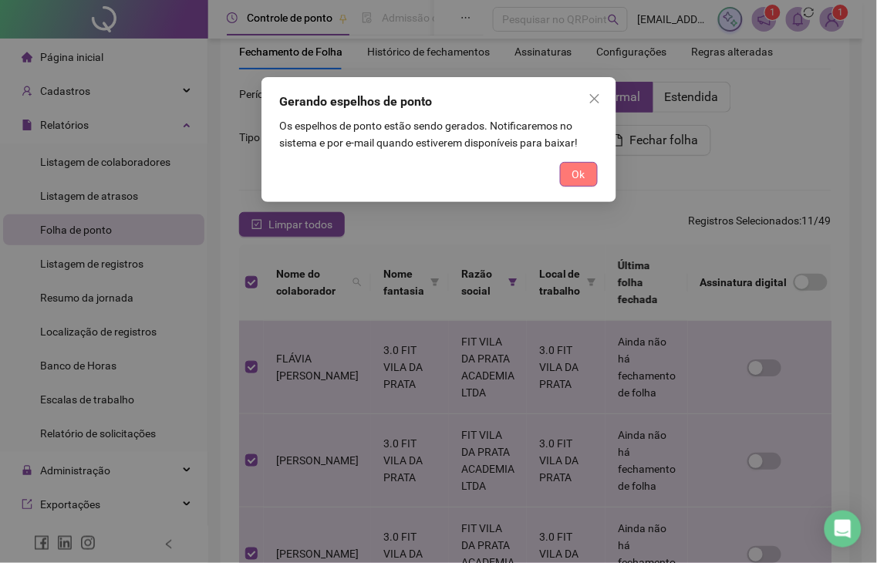
click at [565, 184] on button "Ok" at bounding box center [579, 174] width 38 height 25
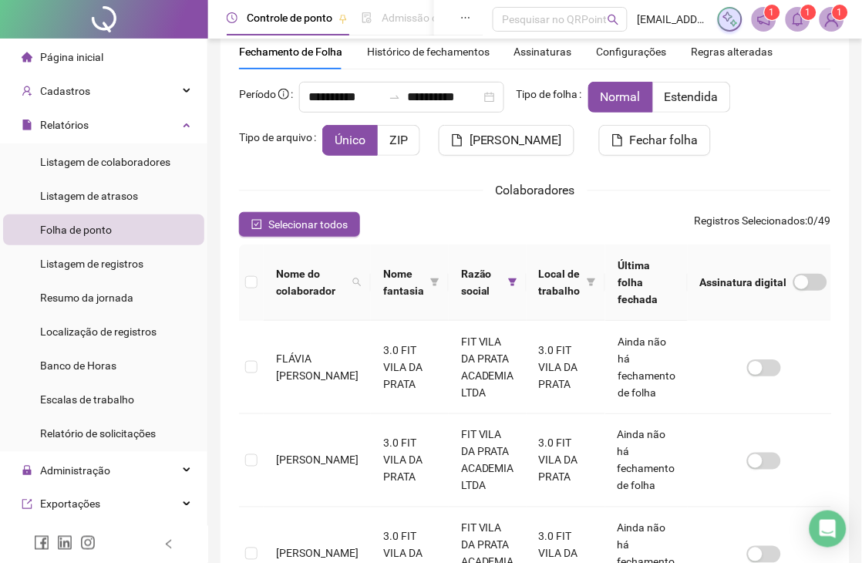
click at [799, 19] on icon "bell" at bounding box center [798, 19] width 14 height 14
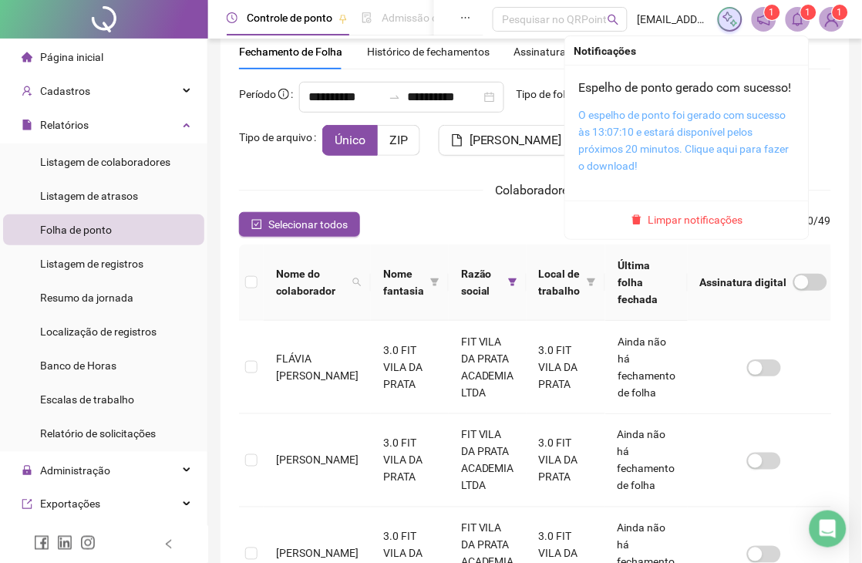
click at [666, 134] on link "O espelho de ponto foi gerado com sucesso às 13:07:10 e estará disponível pelos…" at bounding box center [684, 140] width 211 height 63
